Goal: Task Accomplishment & Management: Manage account settings

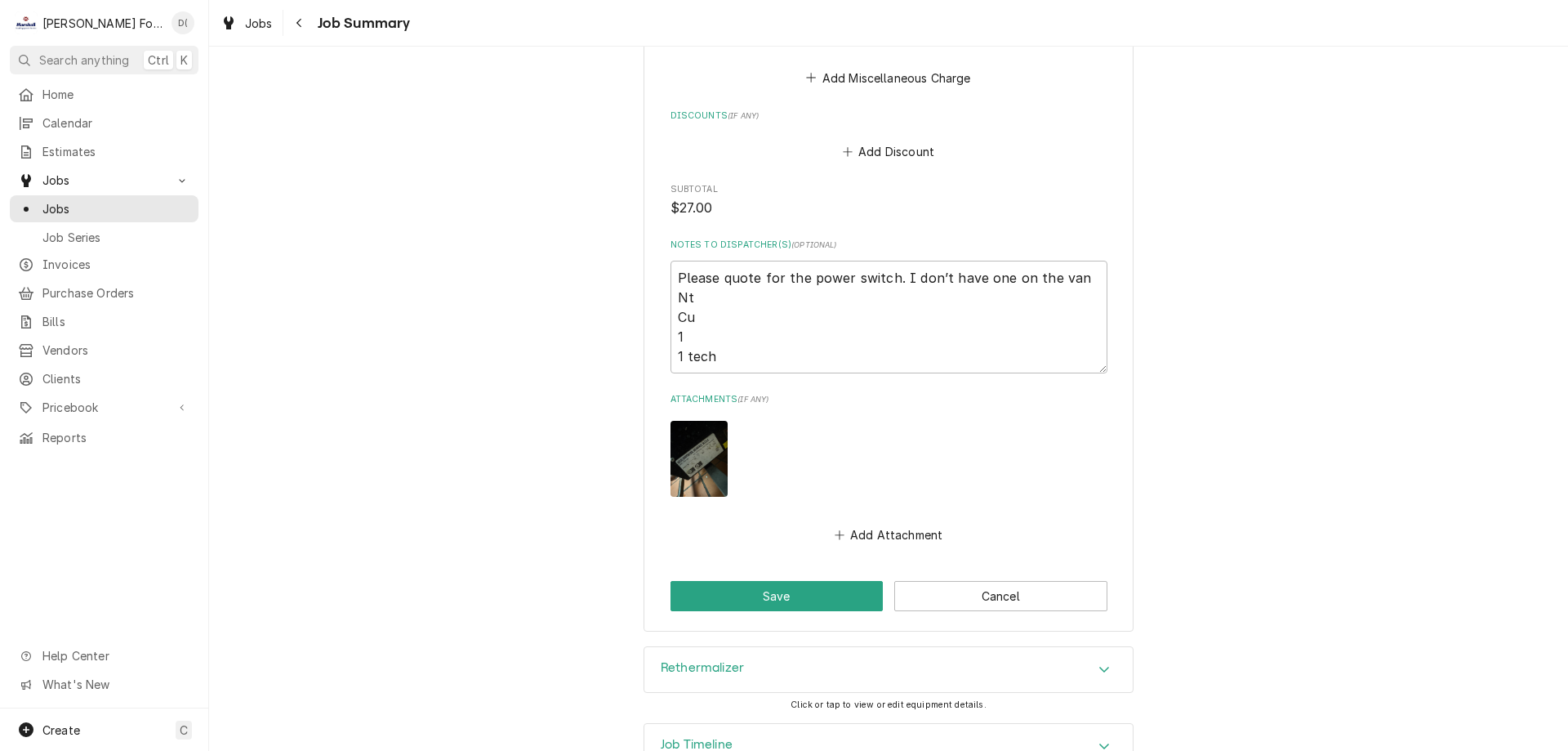
scroll to position [1307, 0]
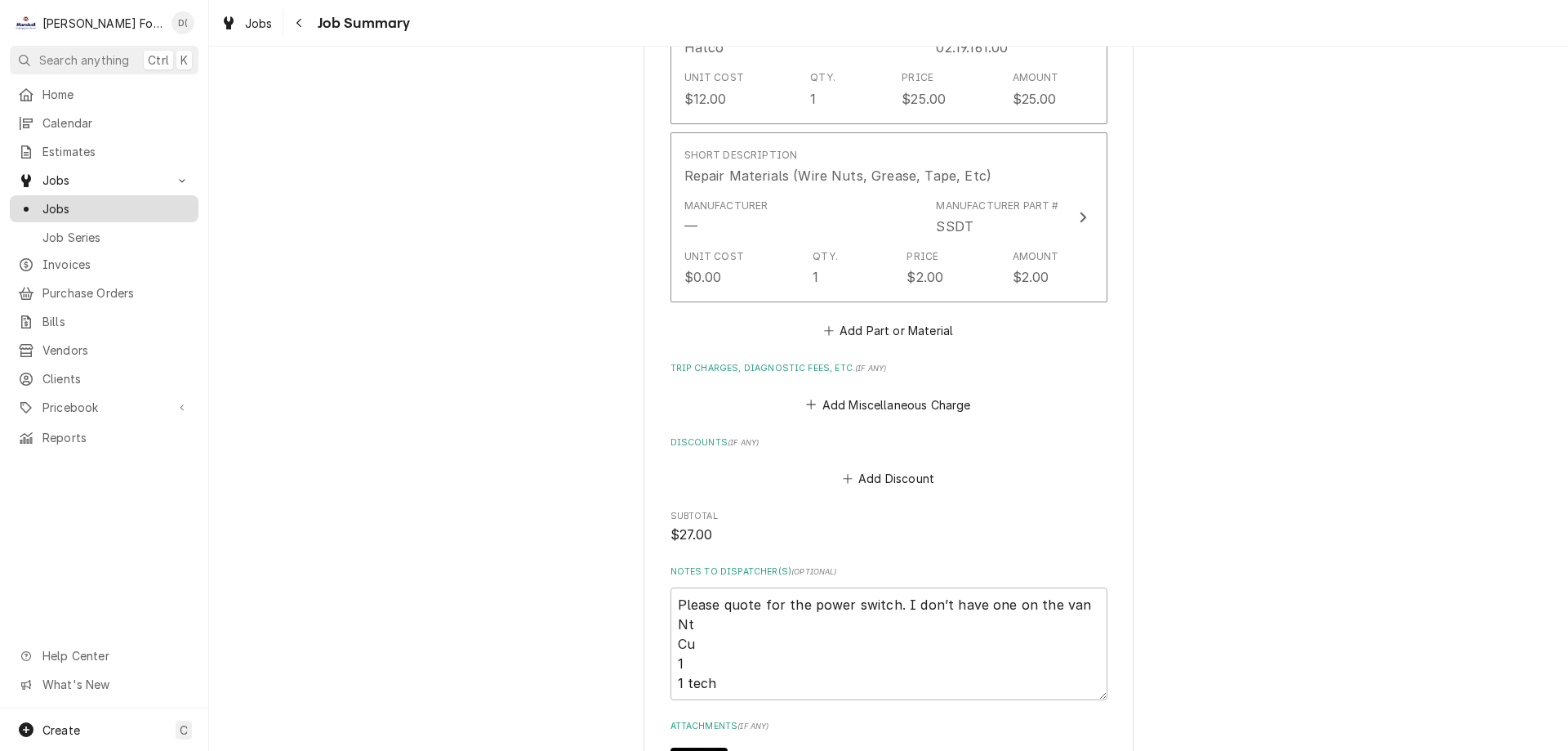
click at [111, 200] on span "Jobs" at bounding box center [116, 208] width 148 height 17
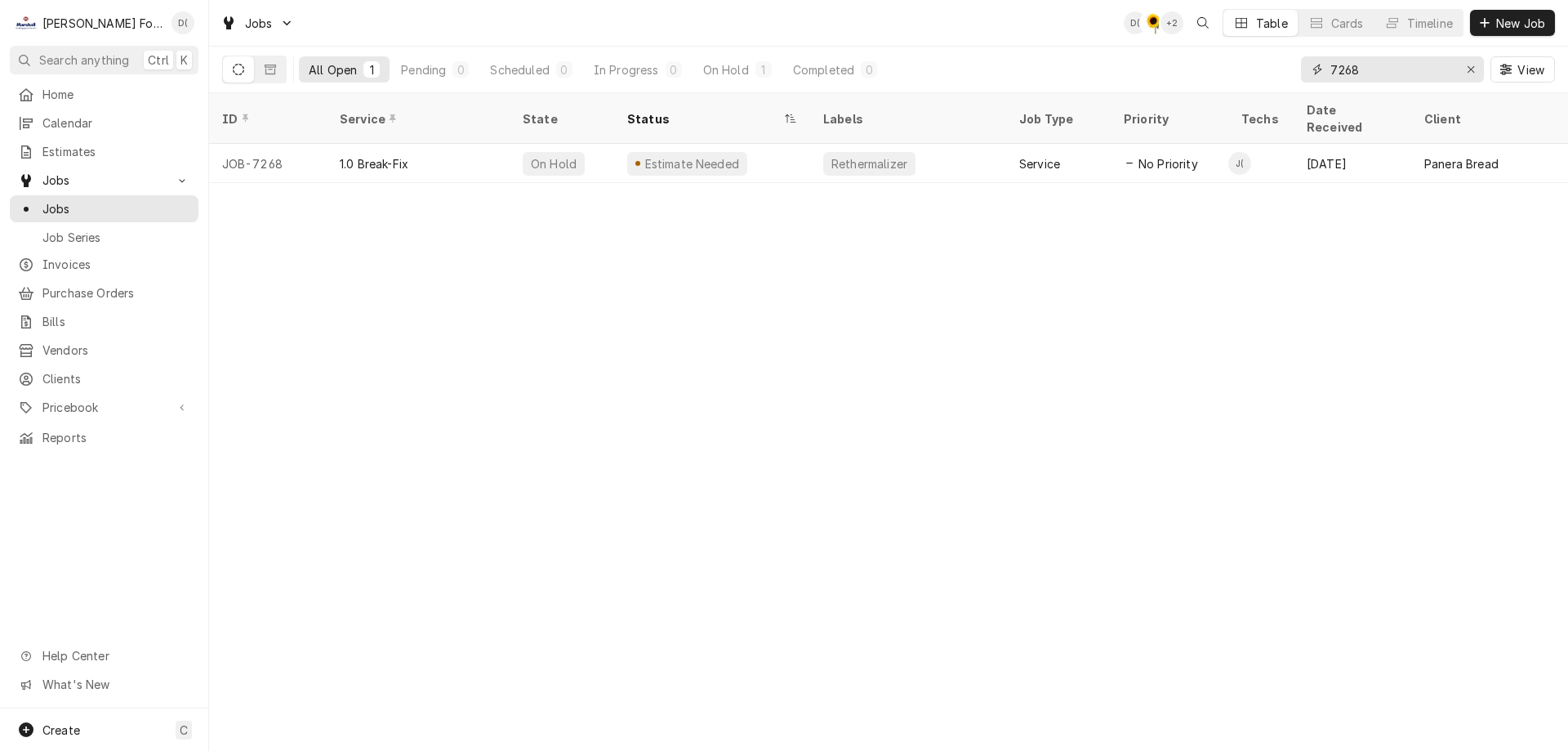
click at [1368, 71] on input "7268" at bounding box center [1392, 70] width 123 height 26
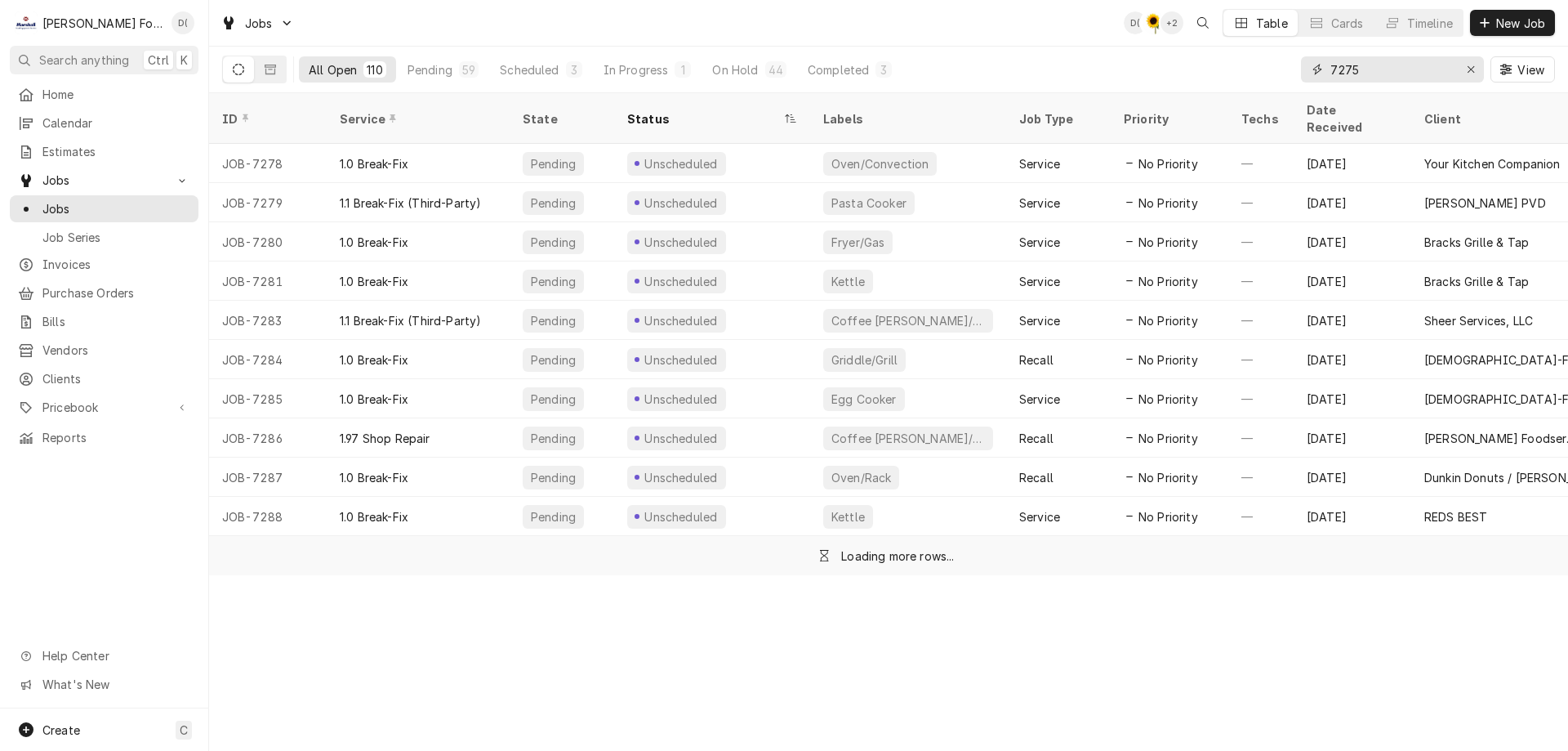
type input "7275"
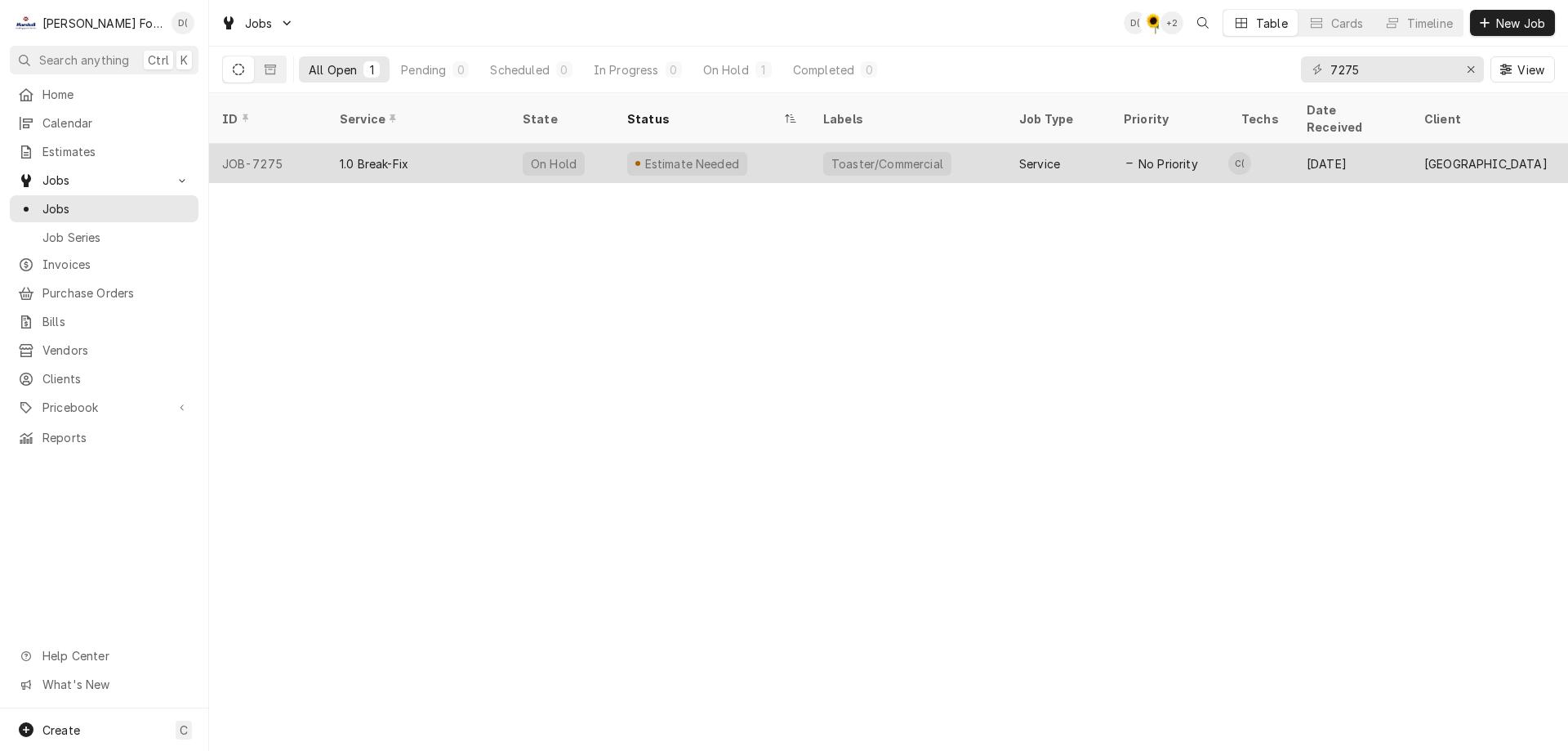
click at [748, 146] on div "Estimate Needed" at bounding box center [712, 164] width 196 height 39
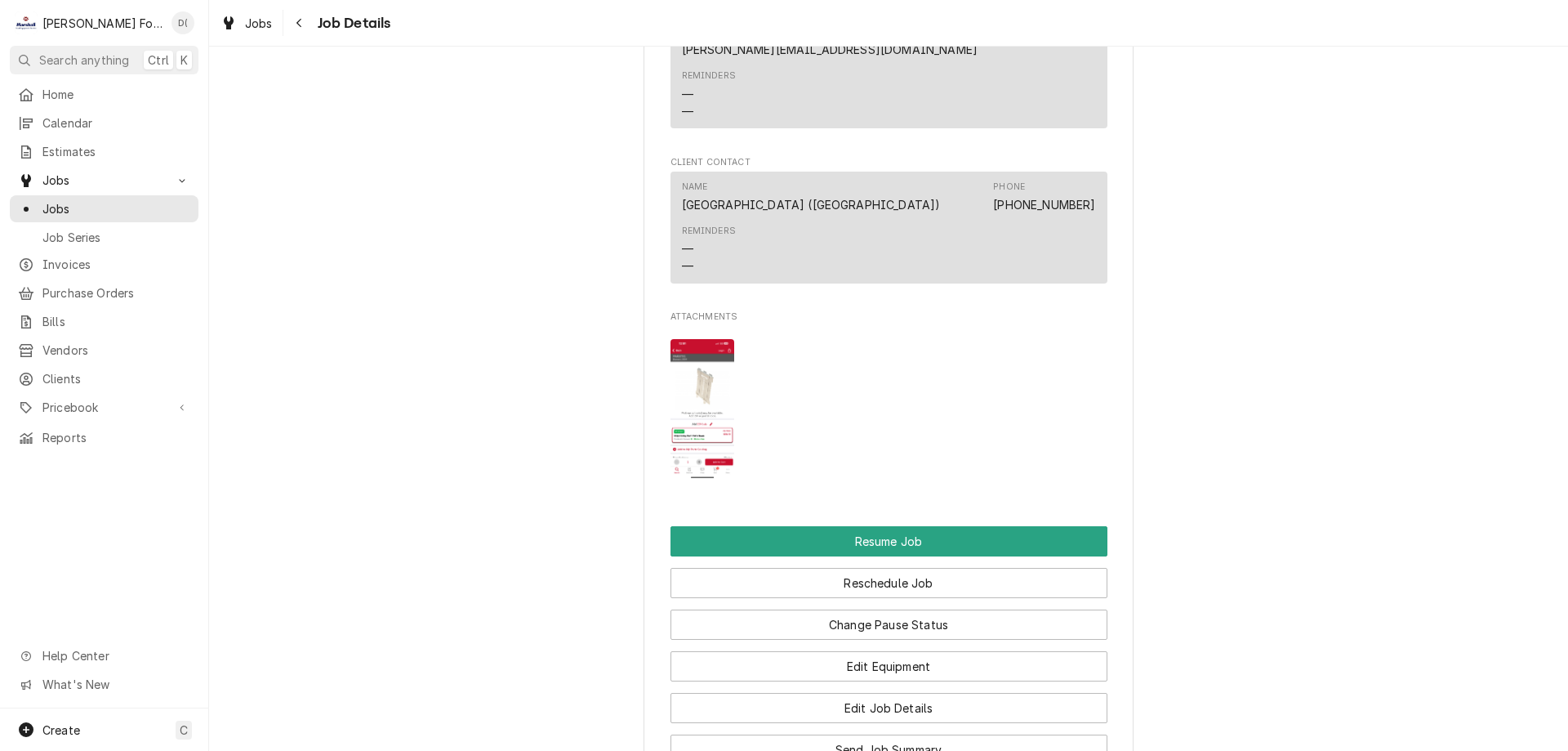
scroll to position [4411, 0]
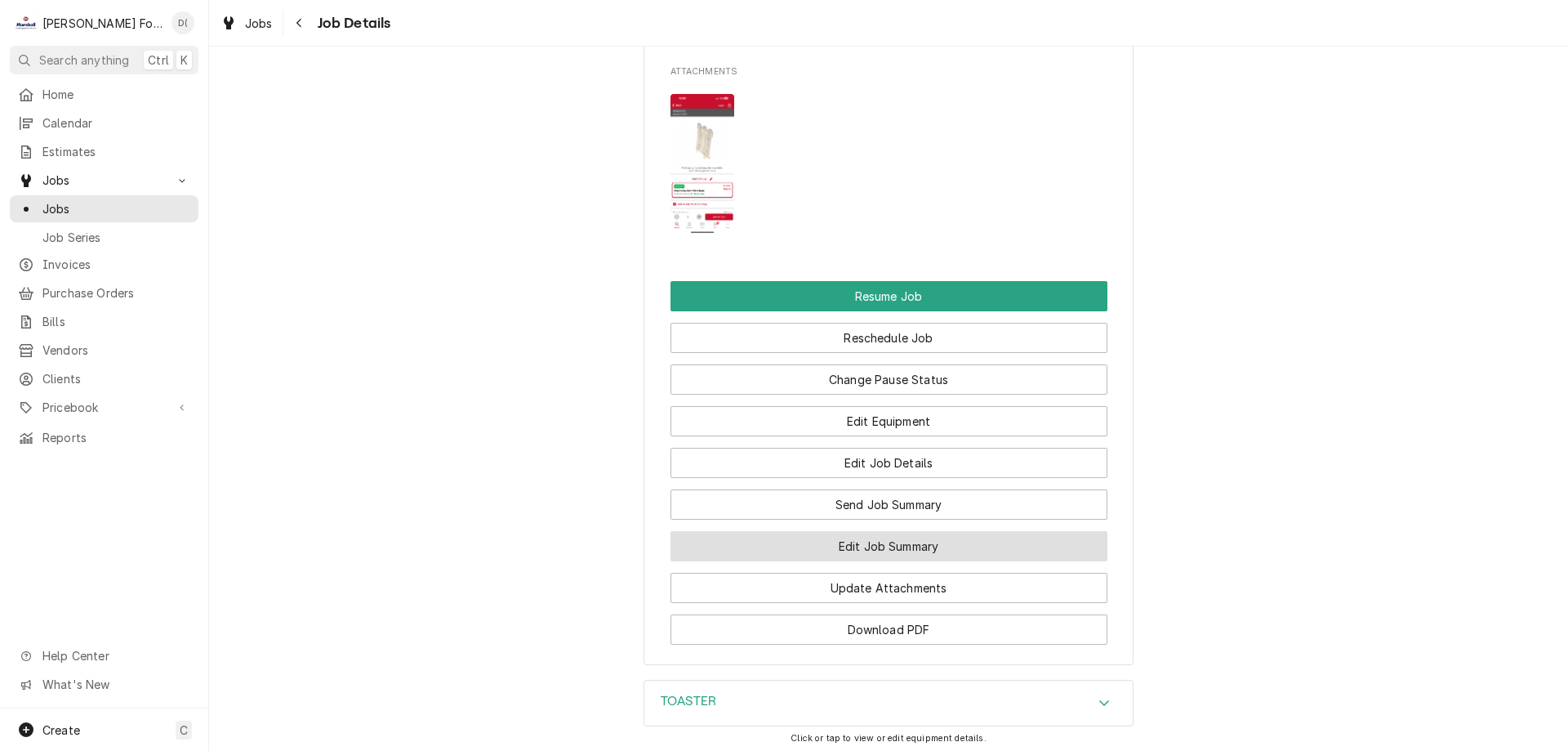
click at [804, 531] on button "Edit Job Summary" at bounding box center [889, 546] width 437 height 31
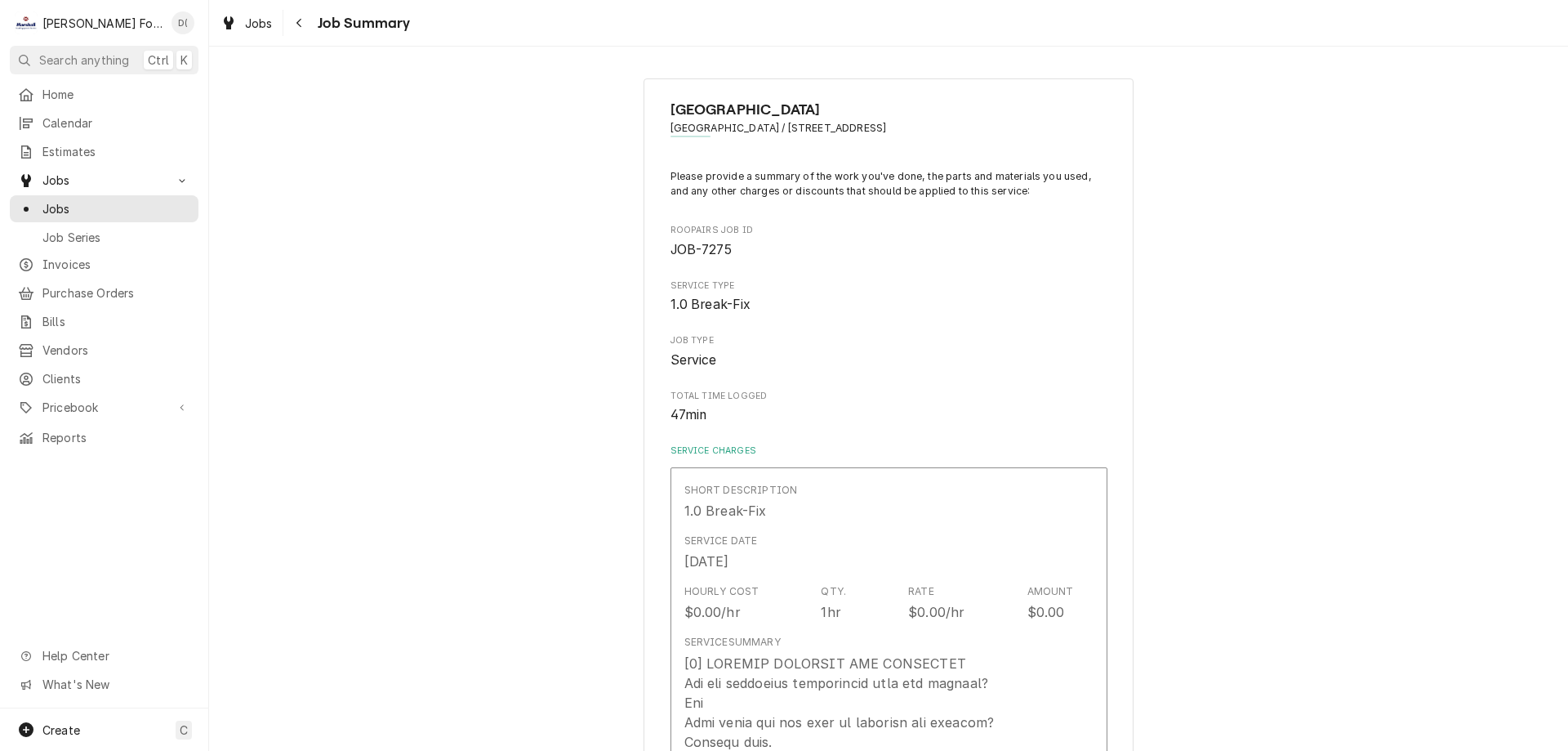
type textarea "x"
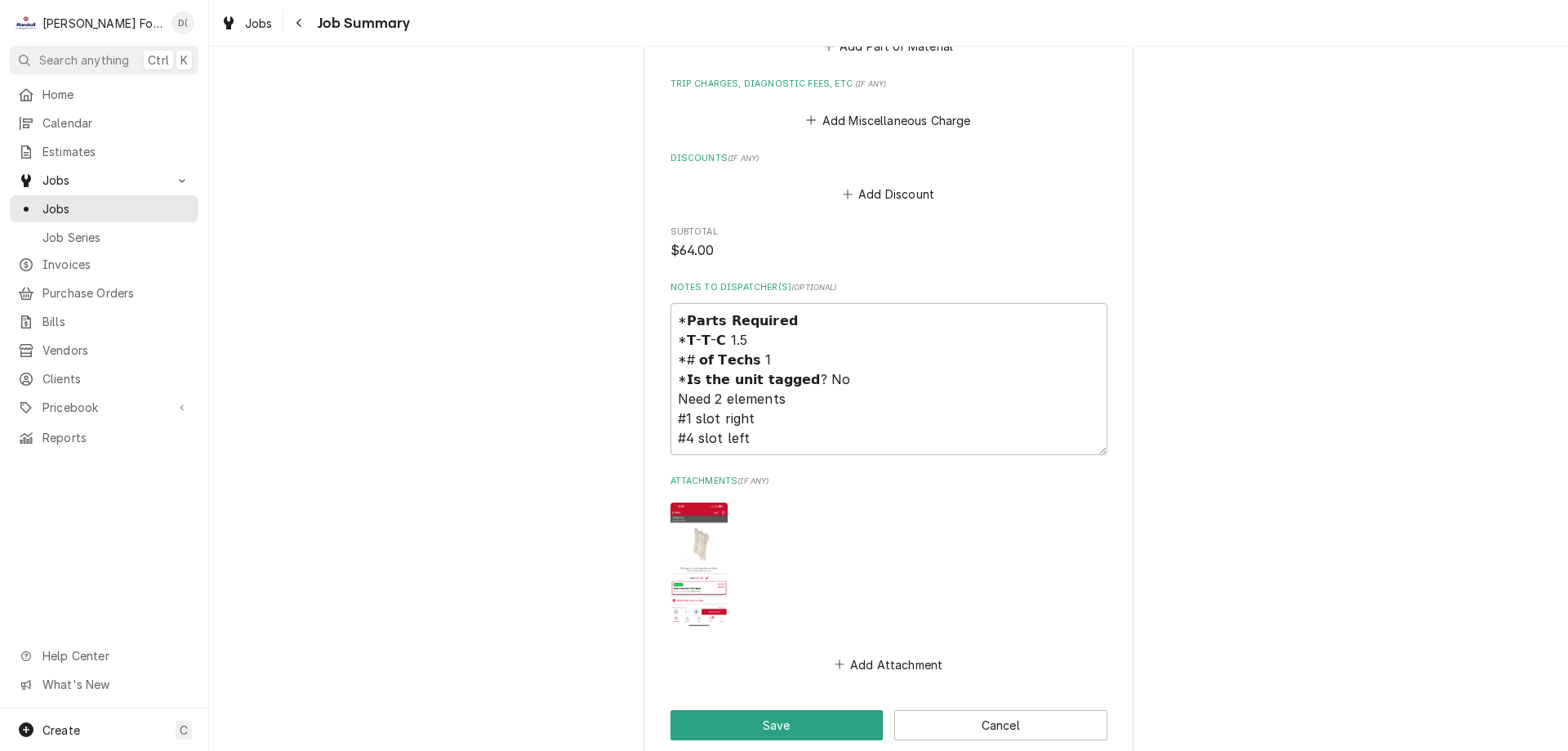
scroll to position [1711, 0]
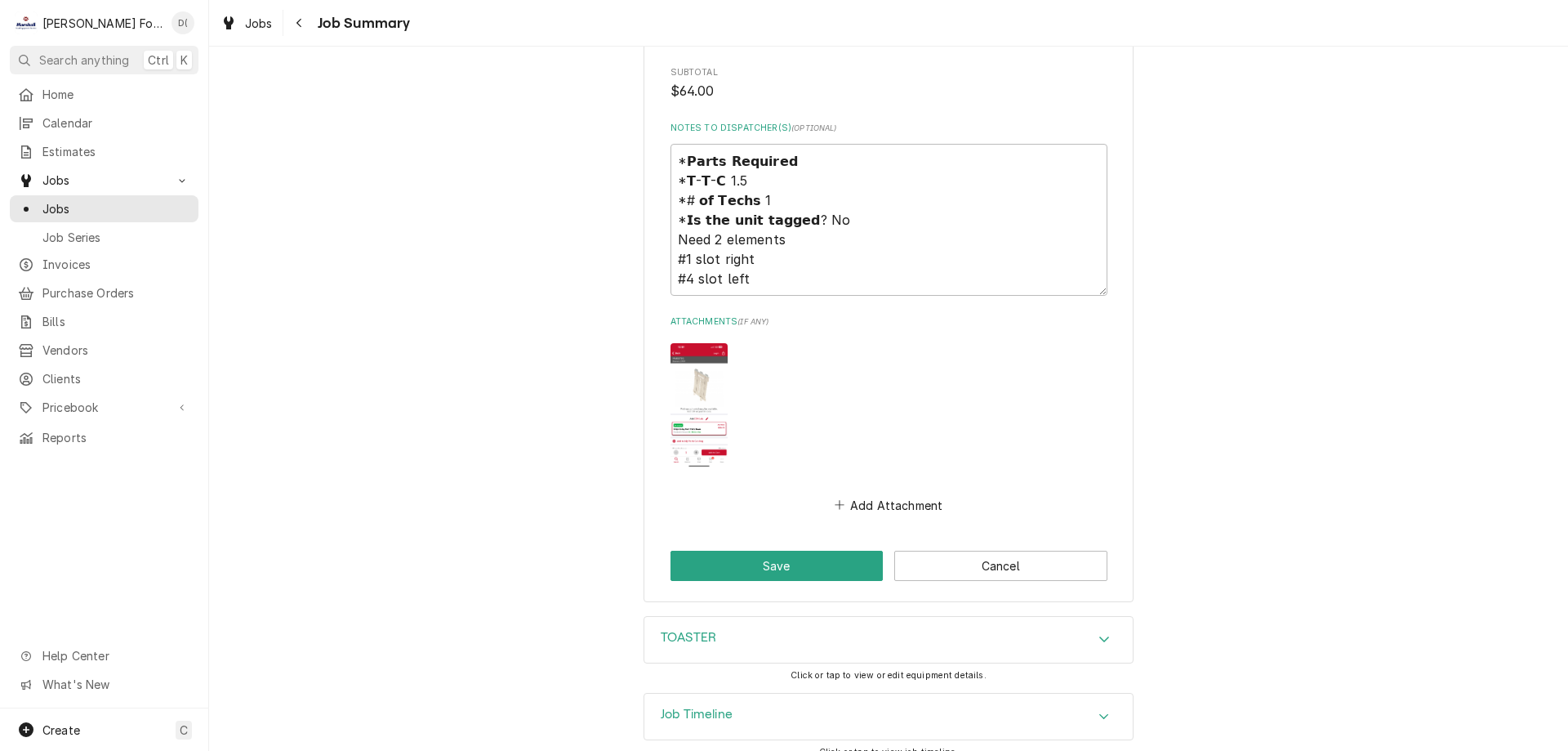
click at [736, 628] on div "TOASTER" at bounding box center [889, 639] width 489 height 46
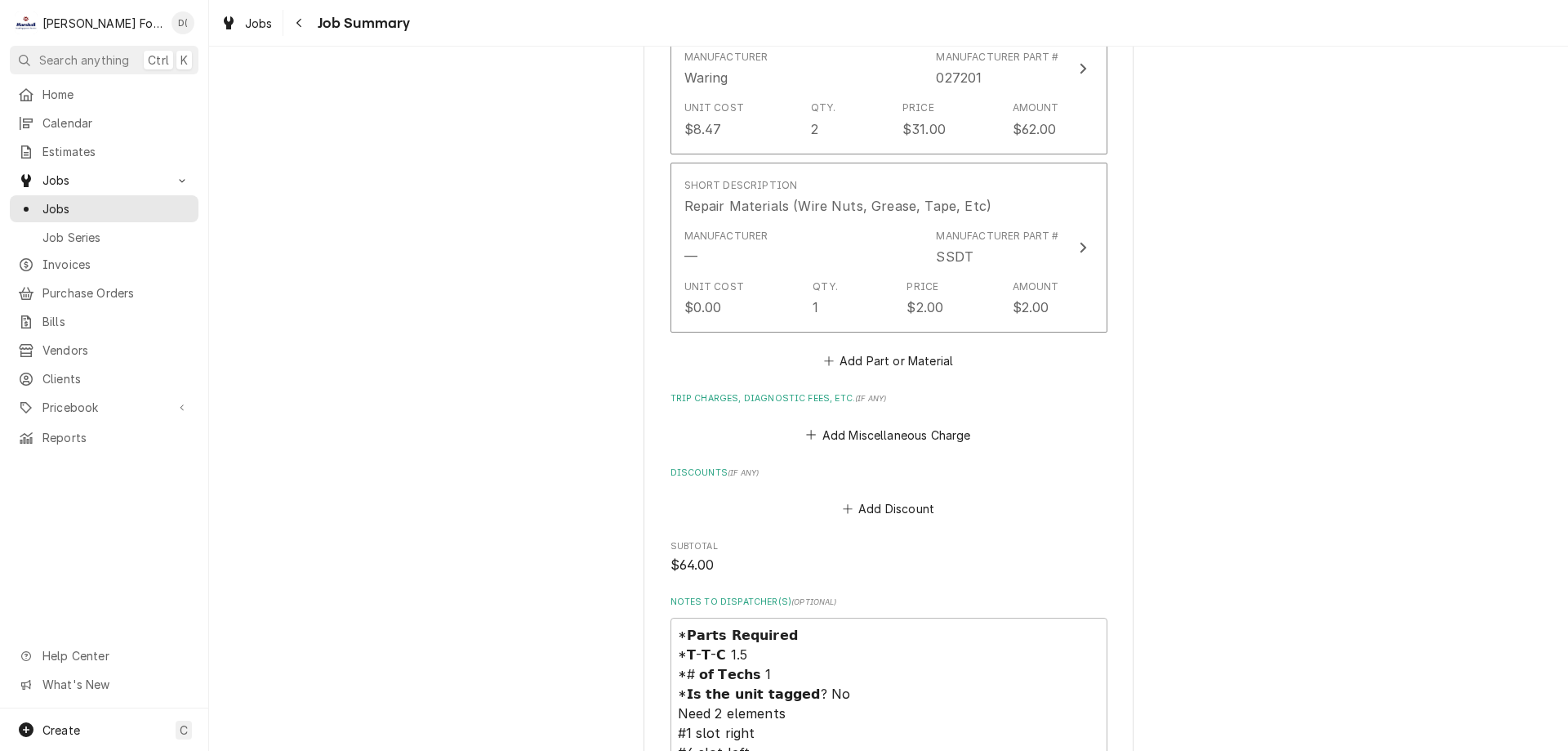
scroll to position [1482, 0]
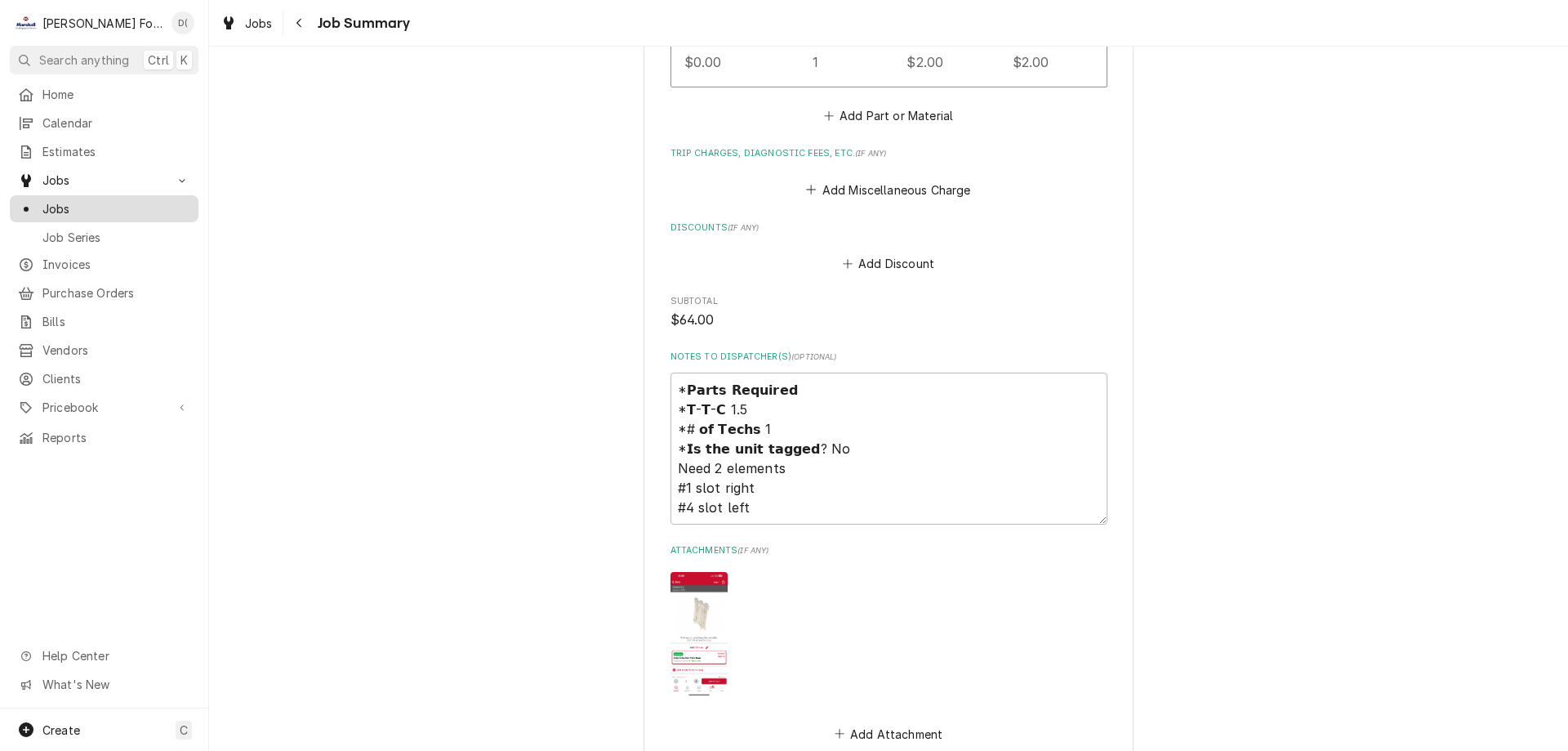
click at [62, 200] on span "Jobs" at bounding box center [116, 208] width 148 height 17
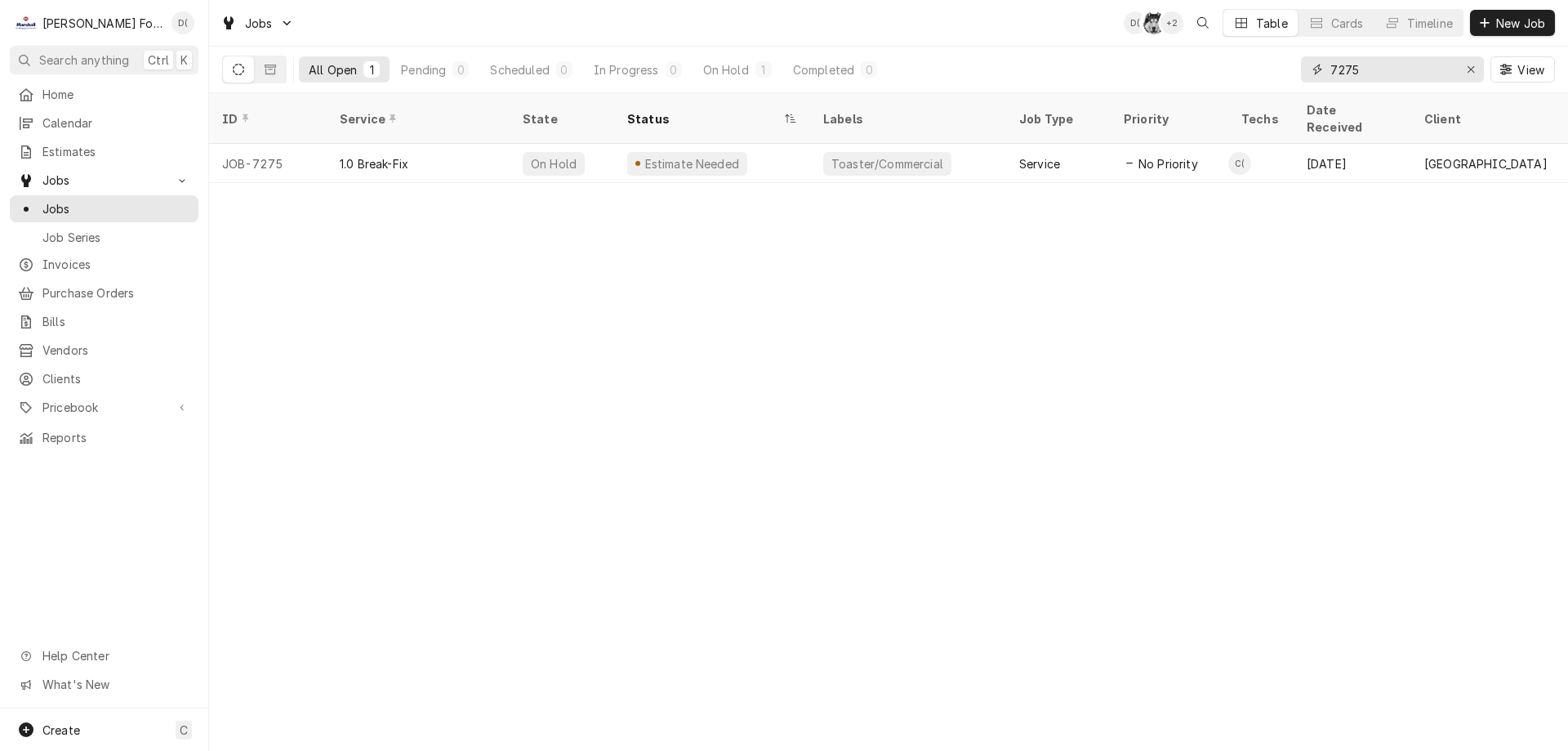
drag, startPoint x: 1466, startPoint y: 64, endPoint x: 1433, endPoint y: 72, distance: 34.0
click at [1464, 64] on div "Erase input" at bounding box center [1470, 70] width 17 height 17
click at [1418, 75] on input "Dynamic Content Wrapper" at bounding box center [1406, 70] width 153 height 26
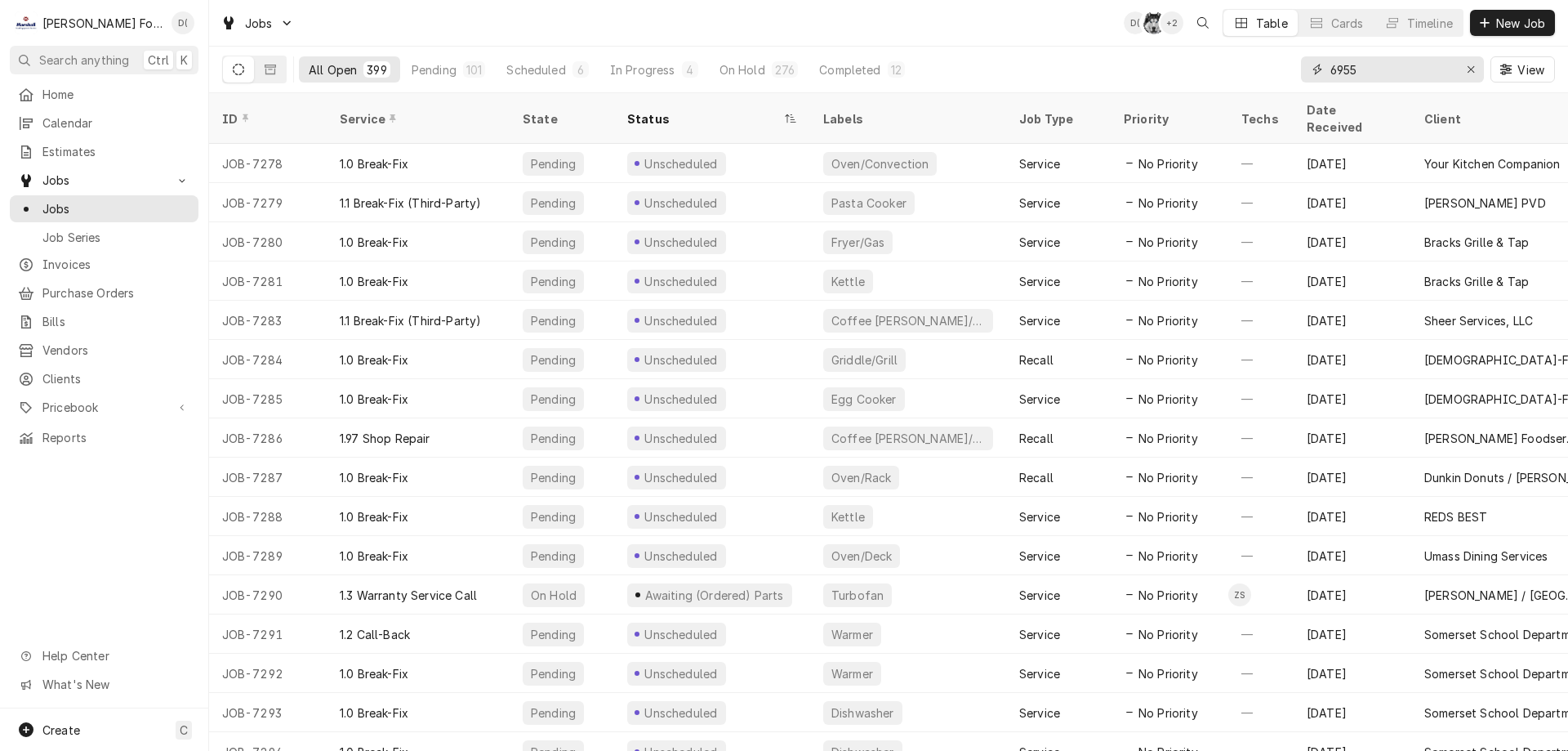
type input "6955"
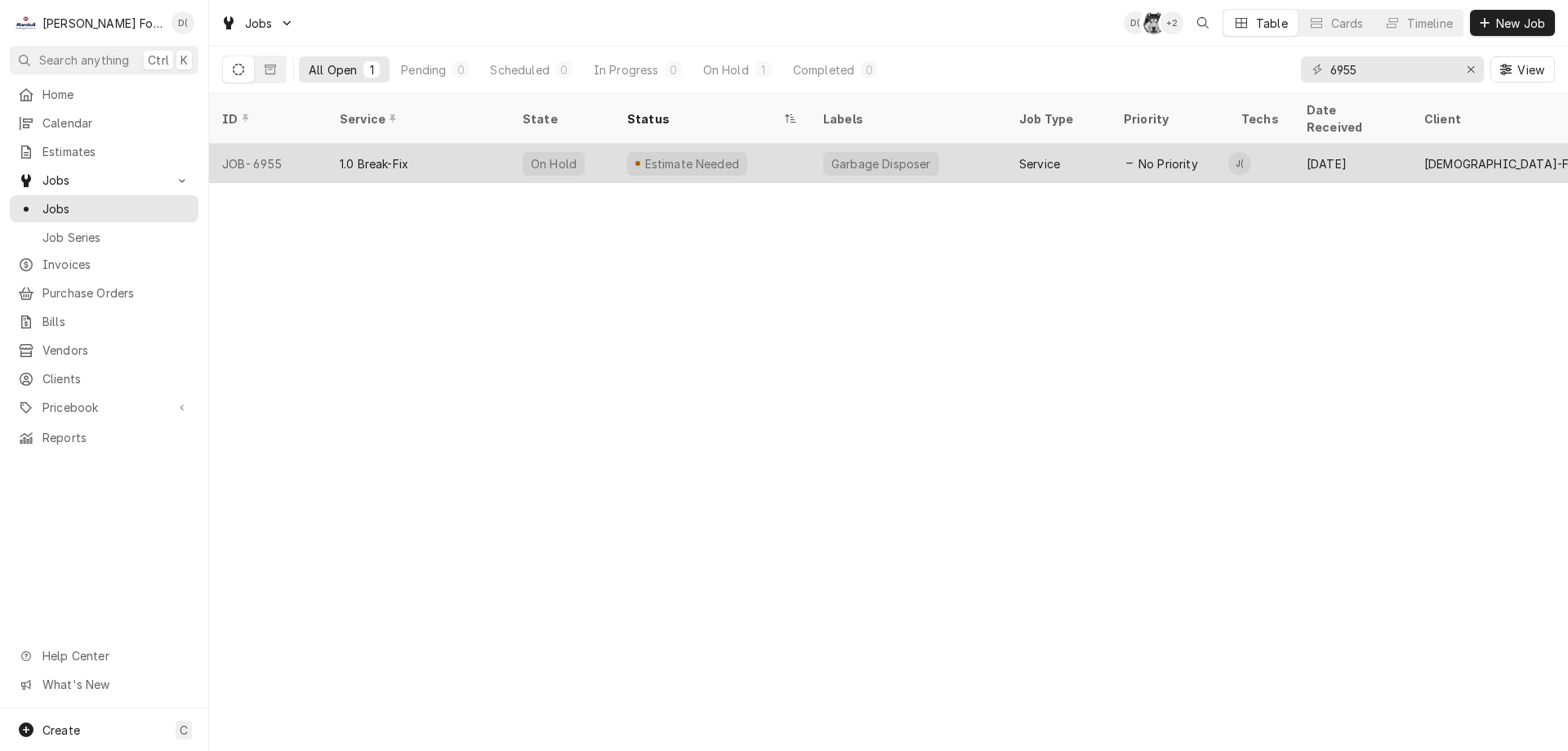
click at [699, 155] on div "Estimate Needed" at bounding box center [691, 164] width 98 height 17
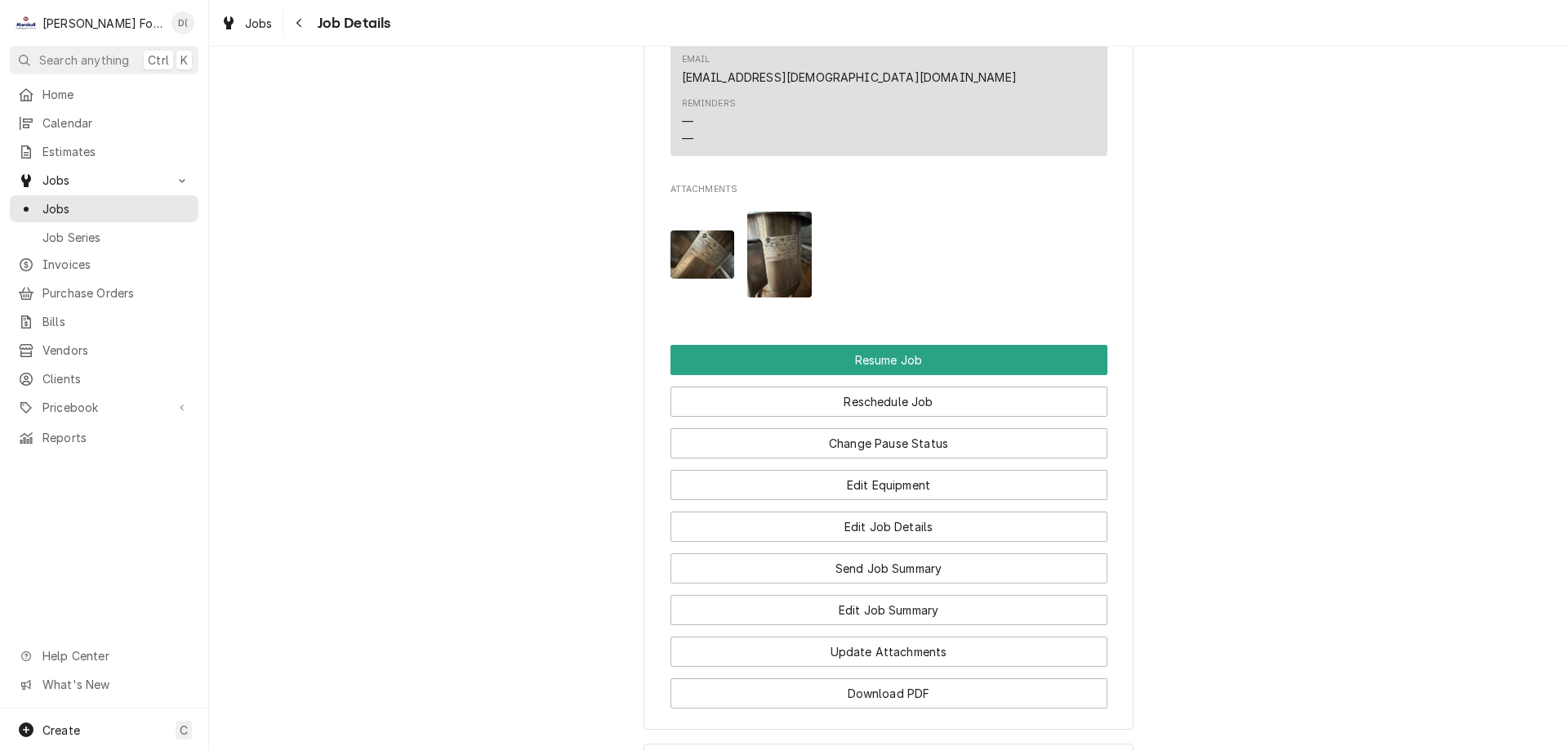
scroll to position [1716, 0]
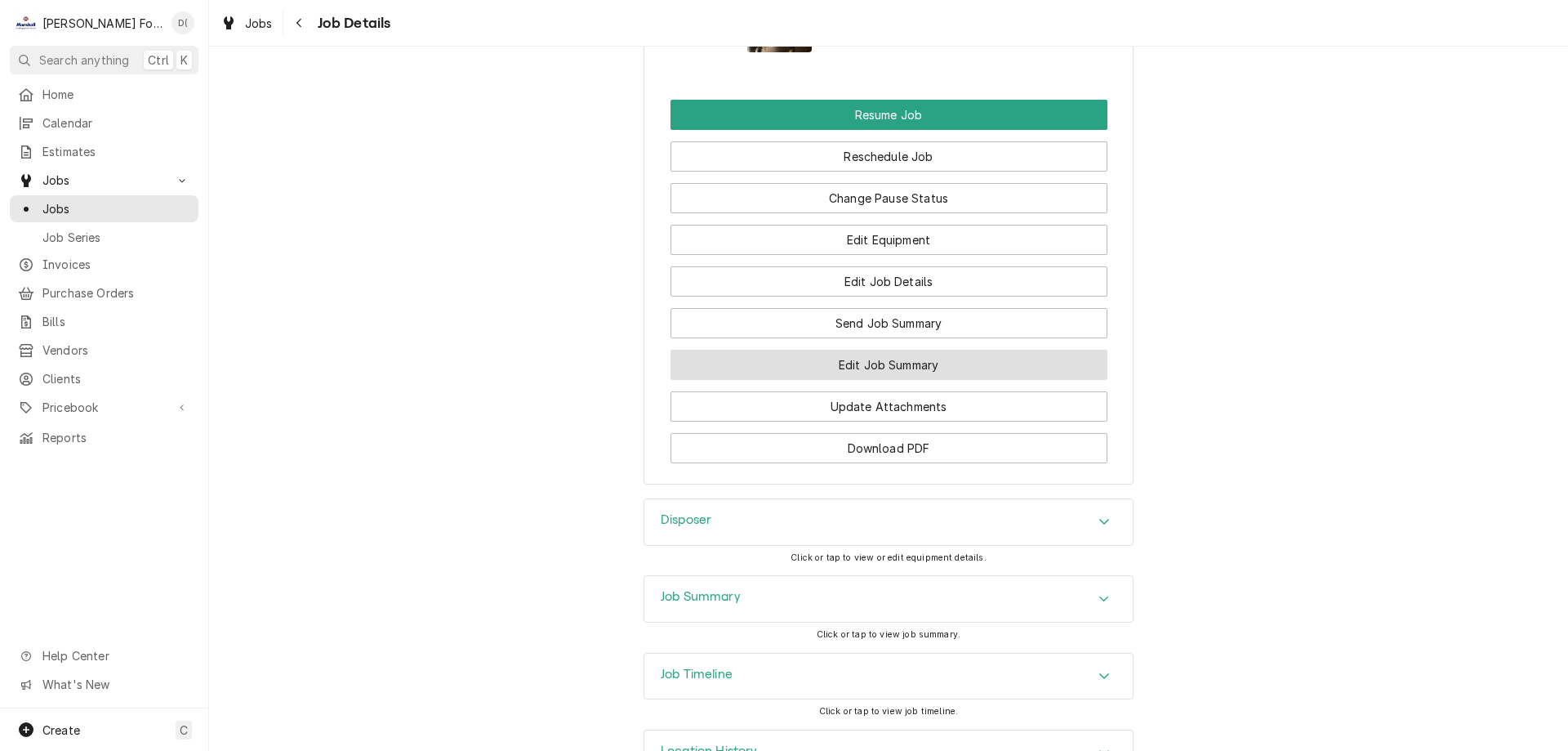
click at [865, 349] on button "Edit Job Summary" at bounding box center [889, 364] width 437 height 31
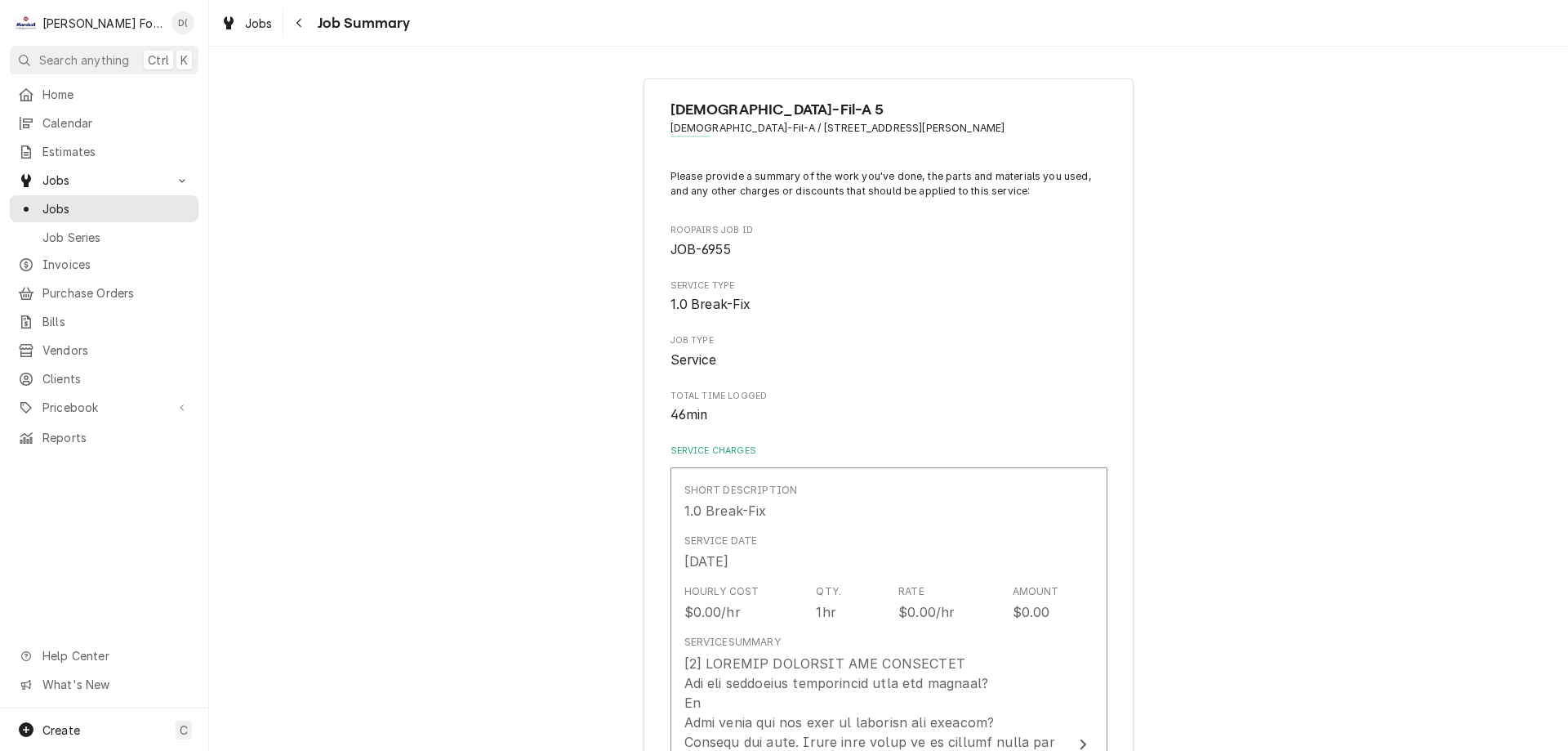
type textarea "x"
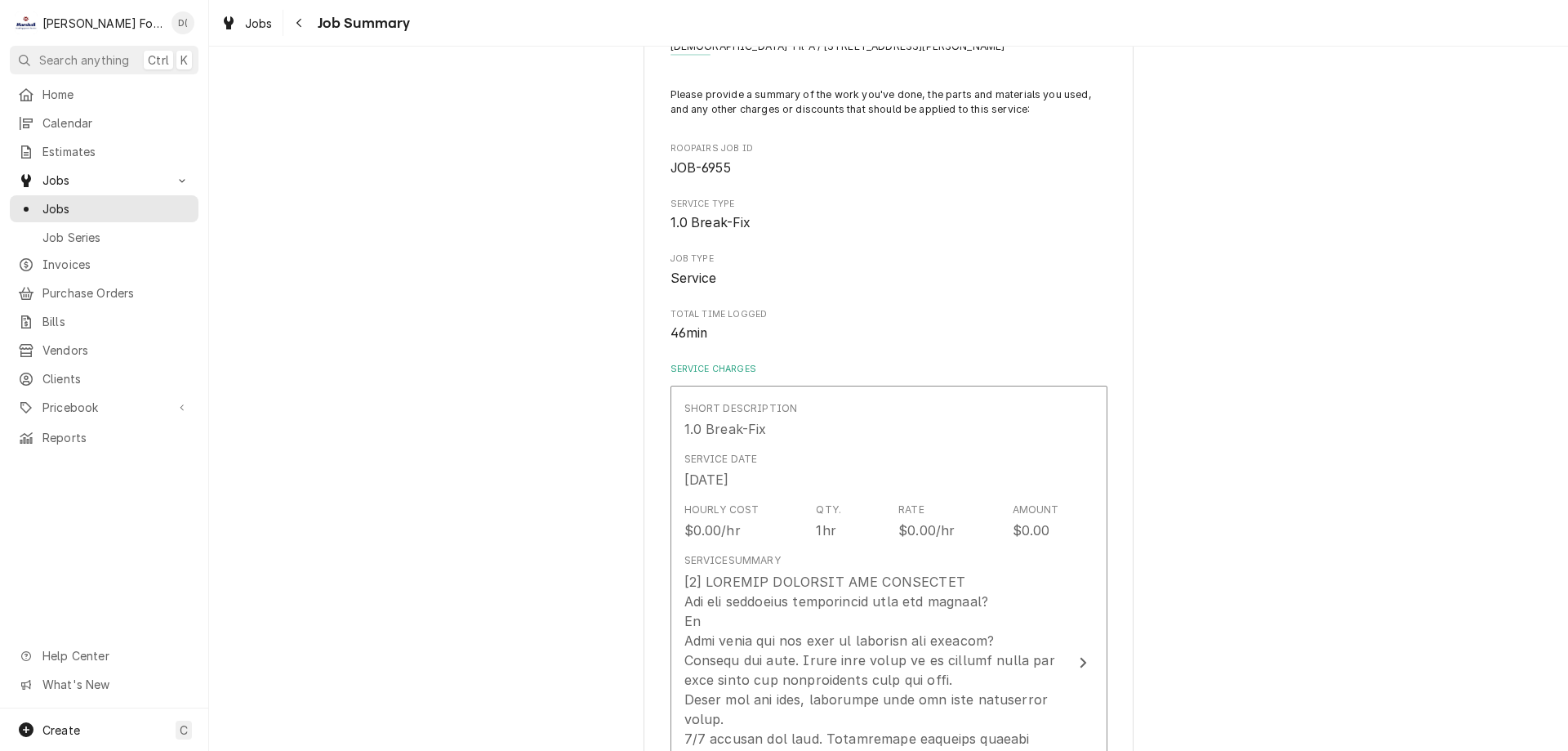
scroll to position [245, 0]
